Goal: Information Seeking & Learning: Find specific page/section

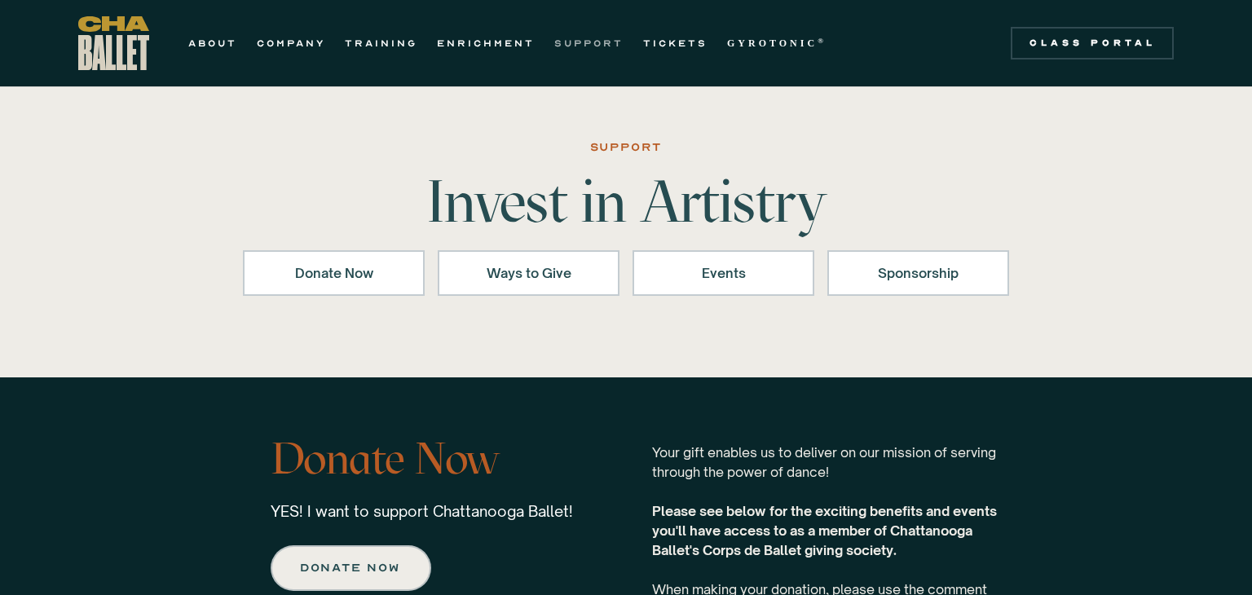
click at [597, 44] on link "SUPPORT" at bounding box center [588, 43] width 69 height 20
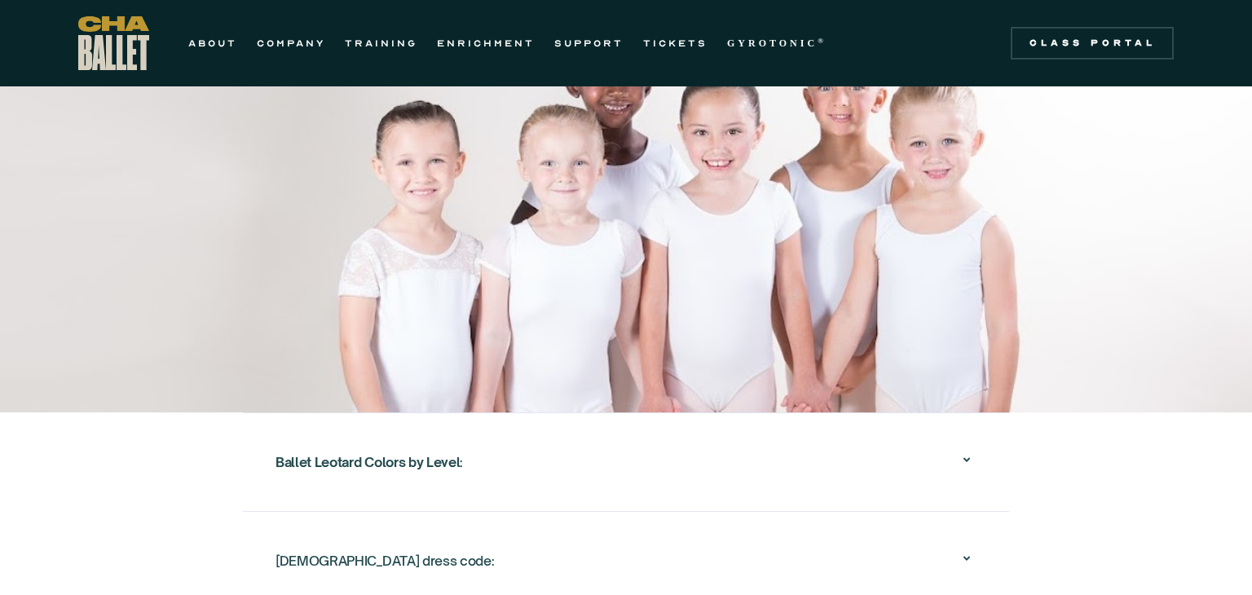
scroll to position [1444, 0]
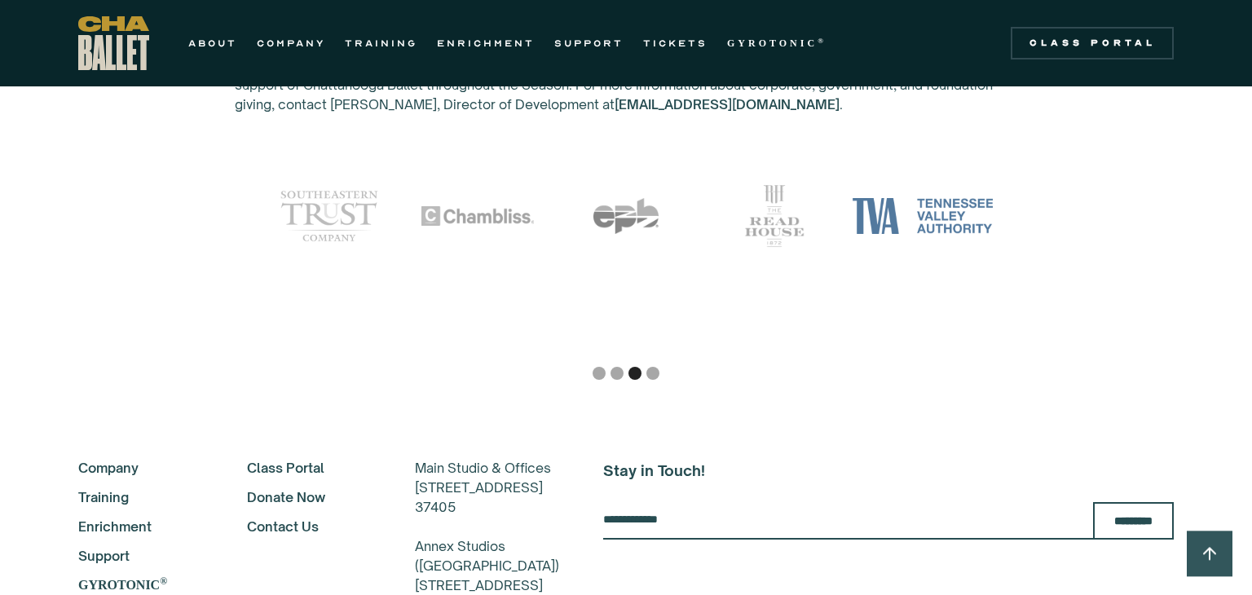
scroll to position [1999, 0]
